Goal: Communication & Community: Connect with others

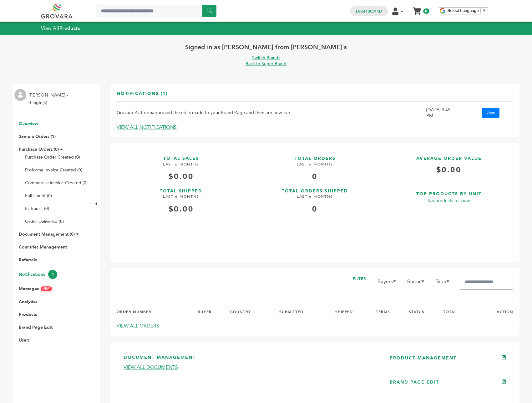
click at [34, 276] on link "Notifications 1" at bounding box center [38, 274] width 39 height 6
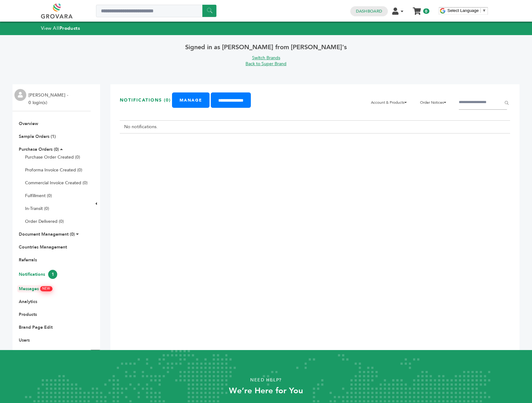
click at [42, 290] on link "Messages NEW" at bounding box center [35, 288] width 33 height 6
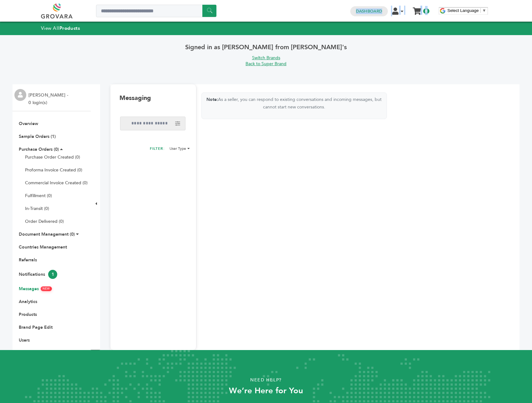
click at [309, 19] on div "****** 0 0 Dashboard Edit Account Product Management Order Management Sign Out …" at bounding box center [266, 11] width 451 height 22
